Goal: Find specific page/section: Find specific page/section

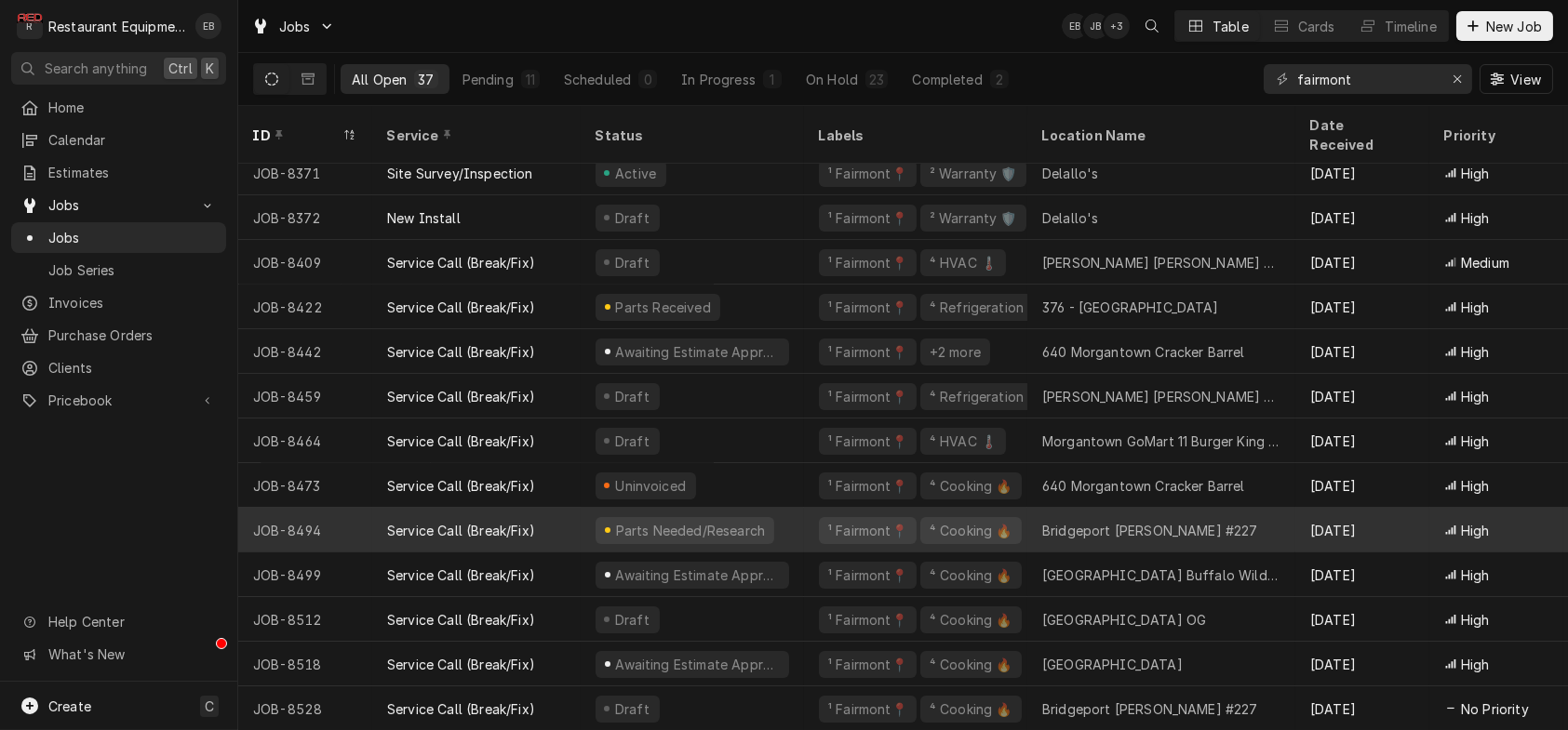
scroll to position [1024, 0]
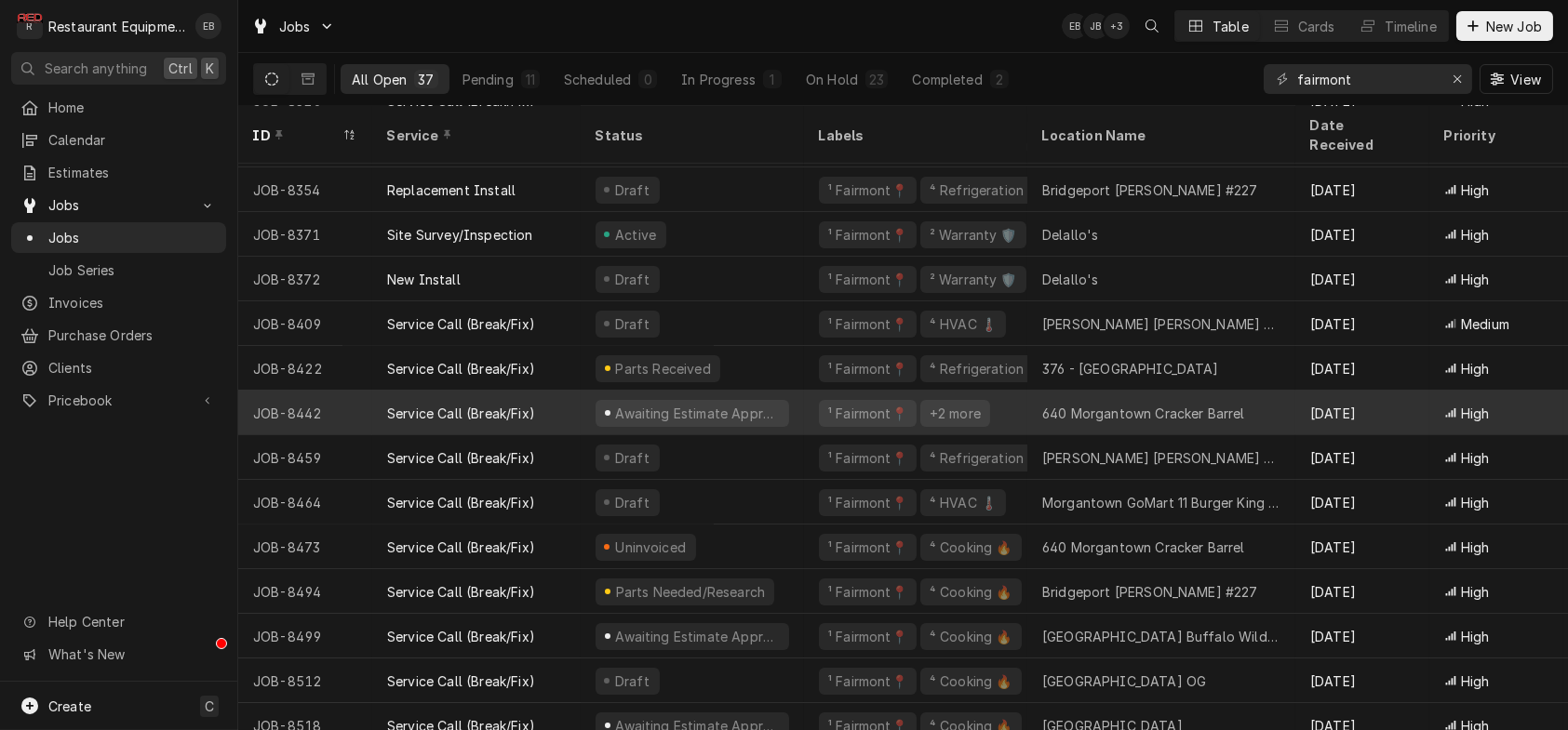
click at [574, 396] on div "Service Call (Break/Fix)" at bounding box center [476, 413] width 209 height 45
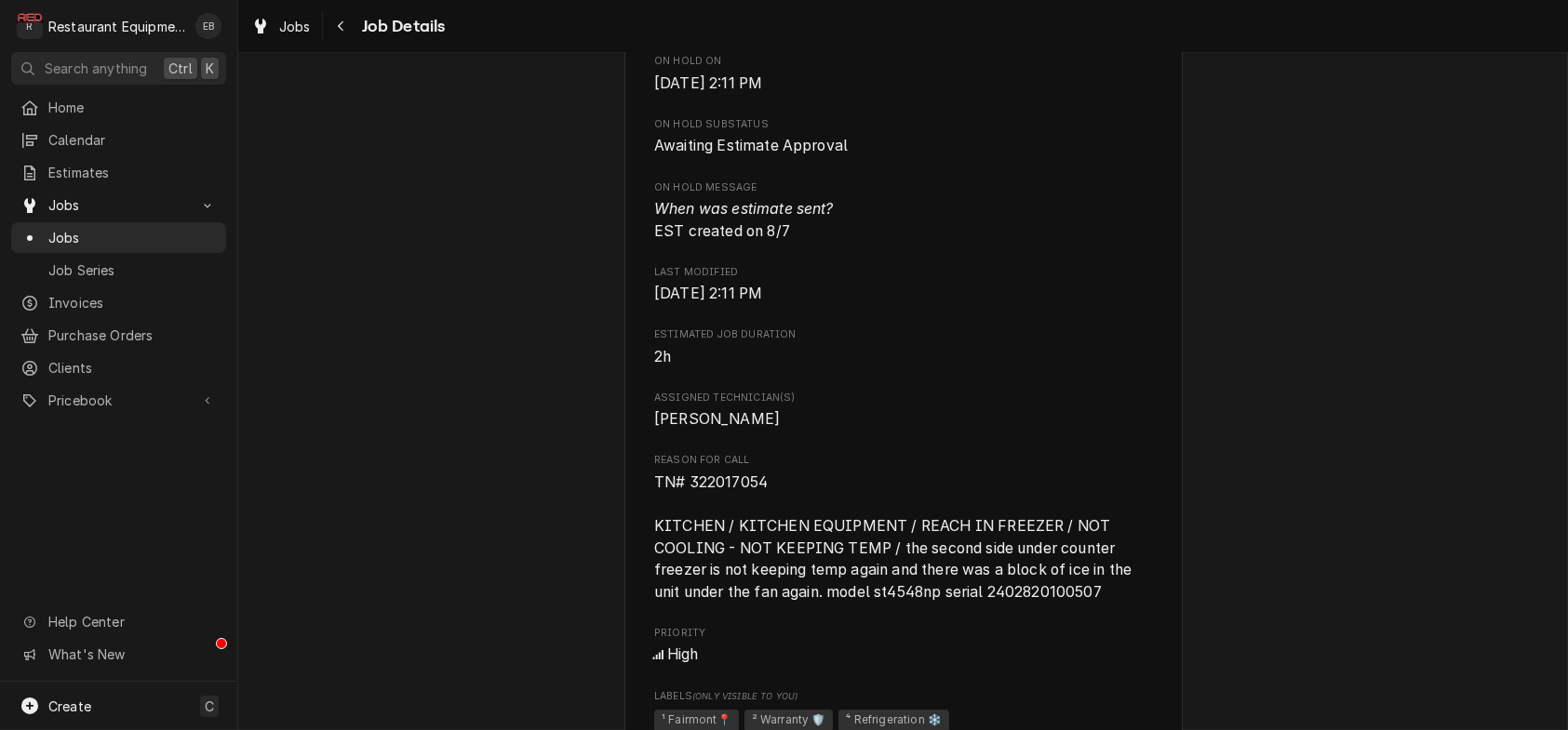
scroll to position [992, 0]
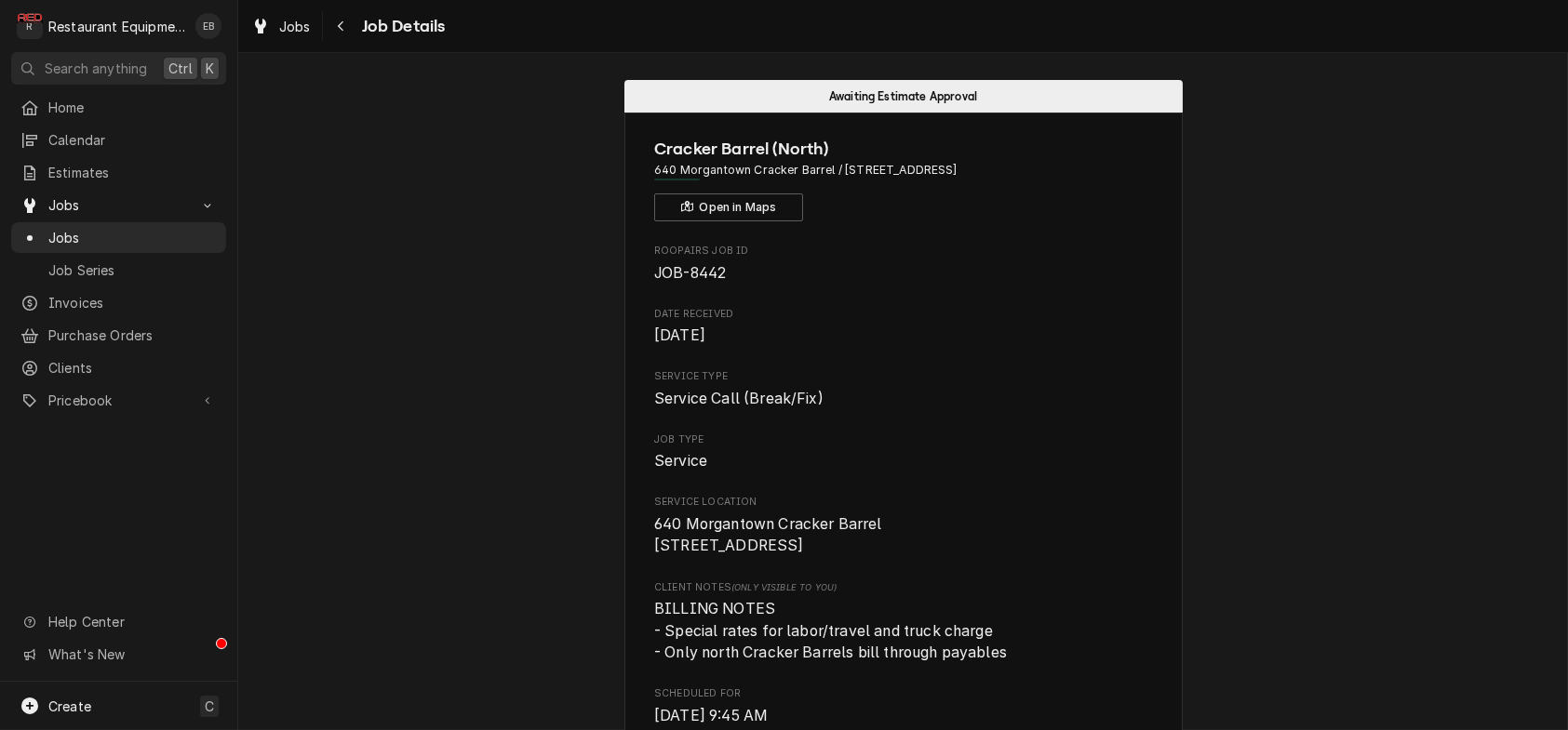
scroll to position [0, 0]
